Goal: Information Seeking & Learning: Understand process/instructions

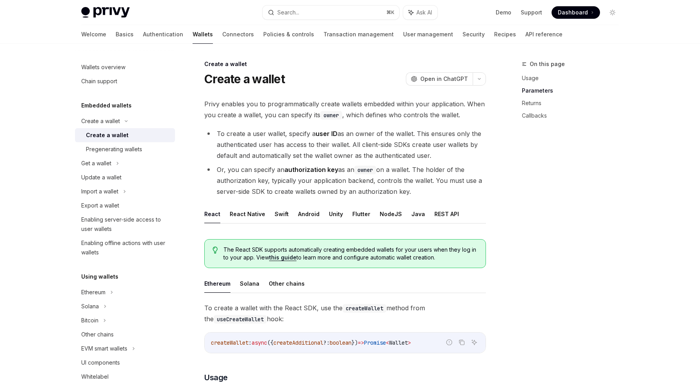
scroll to position [448, 0]
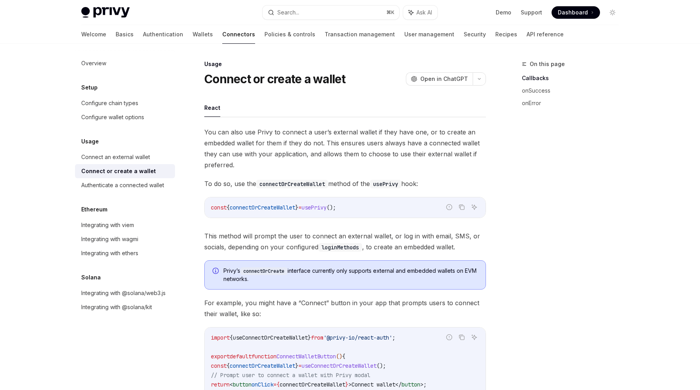
click at [242, 148] on span "You can also use Privy to connect a user’s external wallet if they have one, or…" at bounding box center [345, 149] width 282 height 44
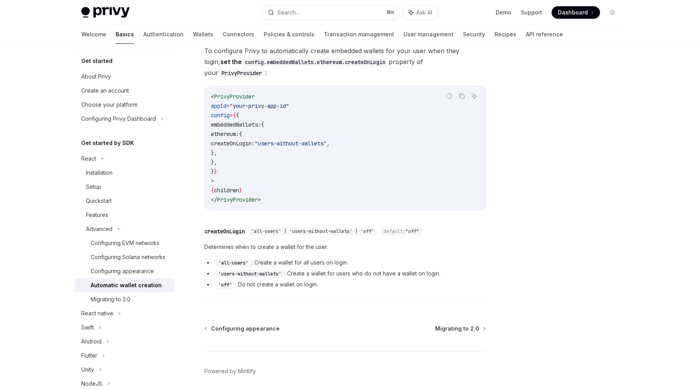
scroll to position [190, 0]
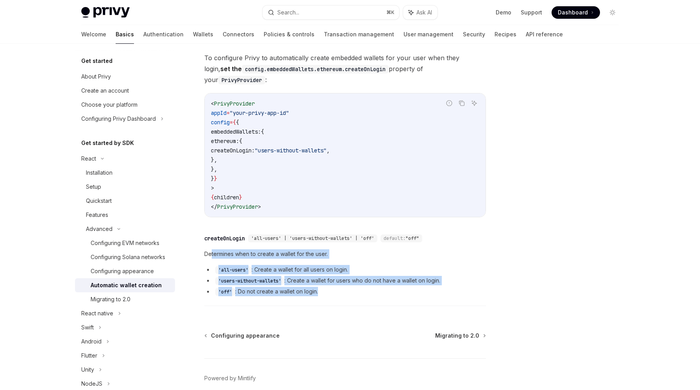
drag, startPoint x: 328, startPoint y: 282, endPoint x: 211, endPoint y: 244, distance: 123.4
click at [211, 249] on div "Determines when to create a wallet for the user. 'all-users' : Create a wallet …" at bounding box center [345, 272] width 282 height 47
click at [240, 277] on code "'users-without-wallets'" at bounding box center [249, 281] width 69 height 8
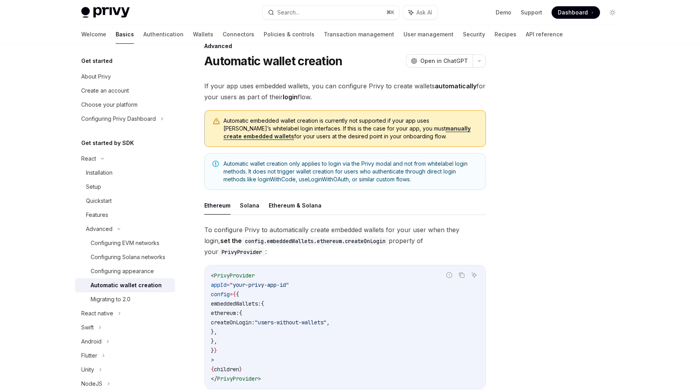
scroll to position [0, 0]
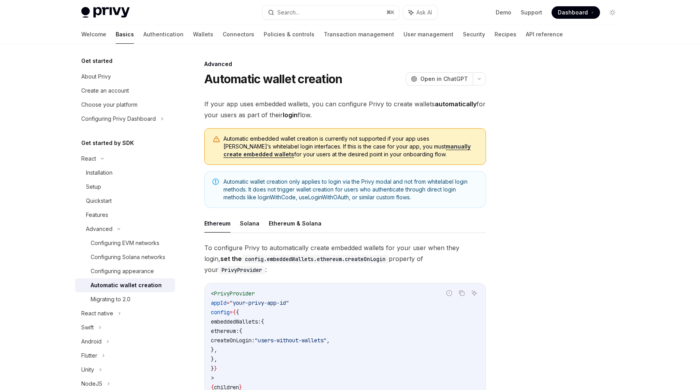
click at [0, 252] on div "Privy Docs home page Search... ⌘ K Ask AI Demo Support Dashboard Dashboard Sear…" at bounding box center [350, 308] width 700 height 616
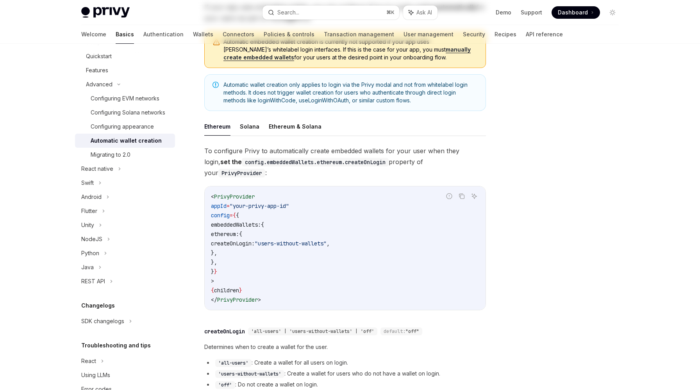
scroll to position [215, 0]
